Goal: Task Accomplishment & Management: Manage account settings

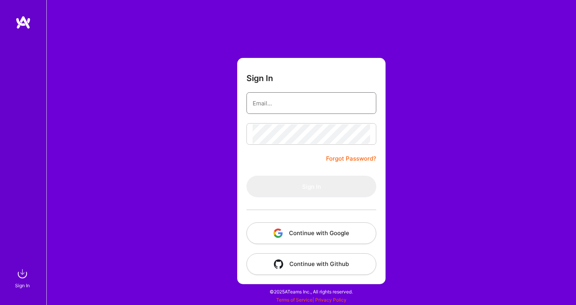
type input "[PERSON_NAME][EMAIL_ADDRESS][DOMAIN_NAME]"
click at [312, 187] on button "Sign In" at bounding box center [312, 187] width 130 height 22
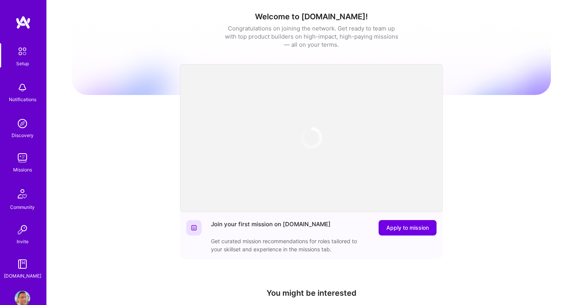
click at [22, 160] on img at bounding box center [22, 157] width 15 height 15
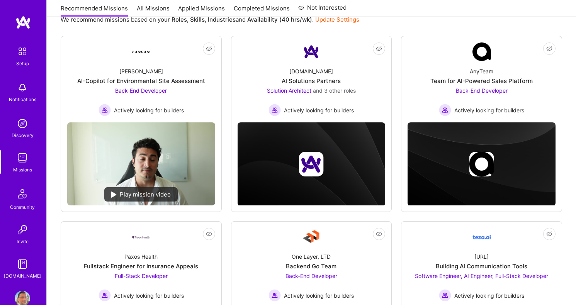
scroll to position [100, 0]
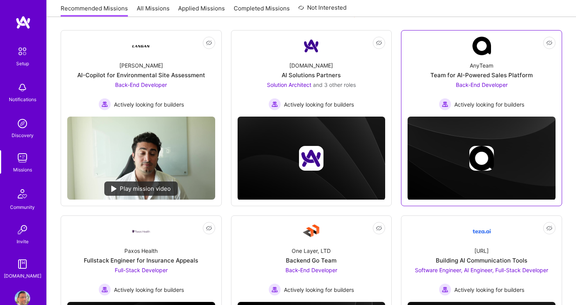
click at [483, 85] on span "Back-End Developer" at bounding box center [482, 85] width 52 height 7
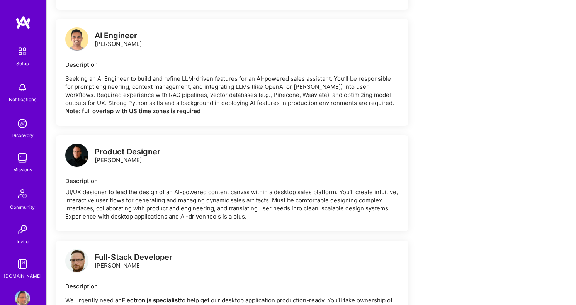
scroll to position [457, 0]
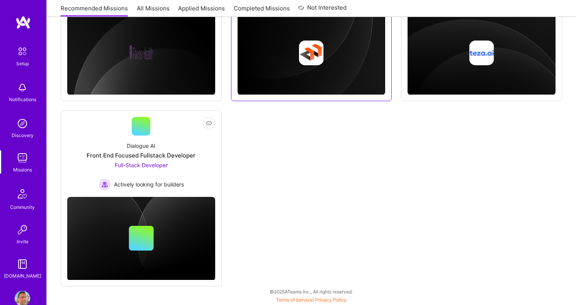
scroll to position [391, 0]
